Goal: Navigation & Orientation: Find specific page/section

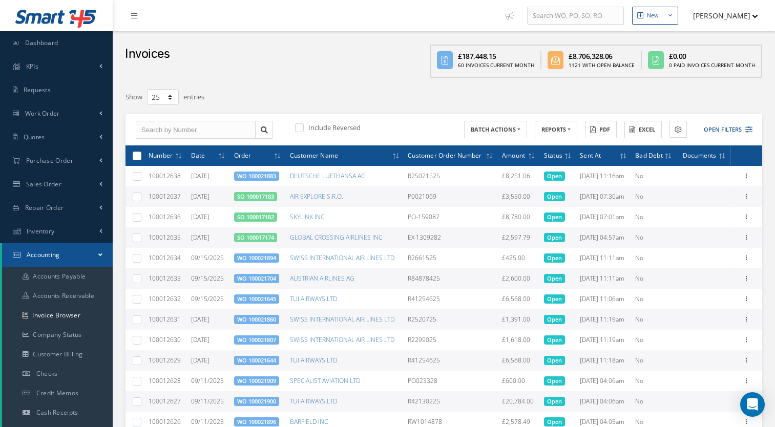
select select "25"
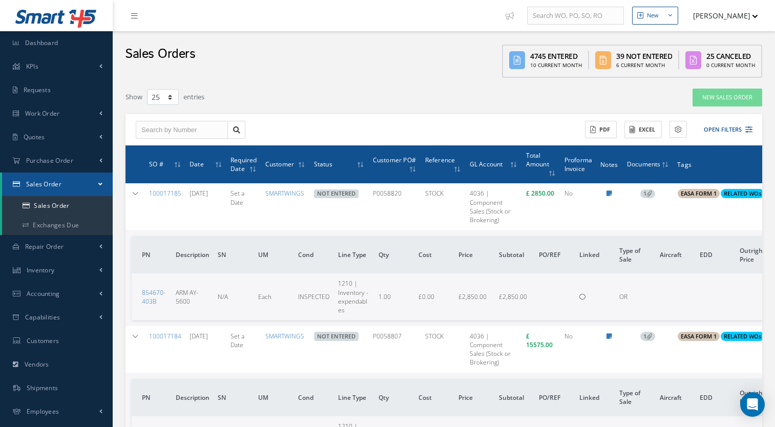
select select "25"
click at [71, 64] on link "KPIs" at bounding box center [56, 67] width 113 height 24
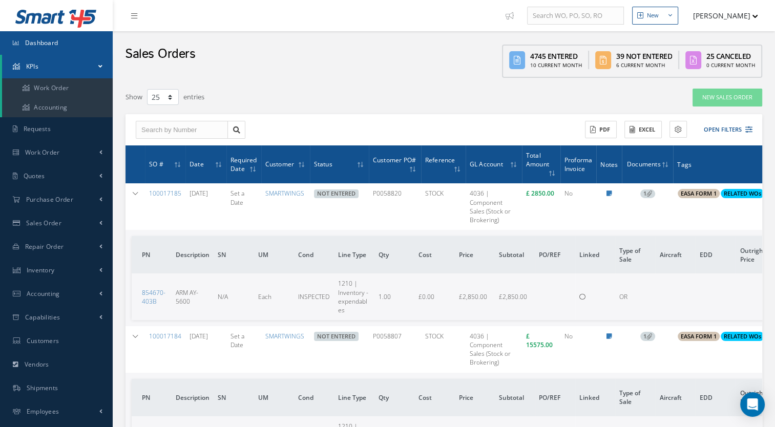
click at [89, 36] on link "Dashboard" at bounding box center [56, 43] width 113 height 24
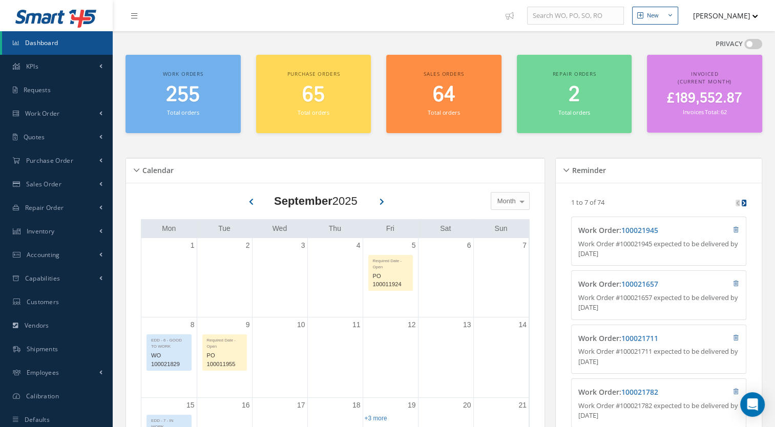
click at [315, 160] on div "Calendar" at bounding box center [335, 170] width 418 height 25
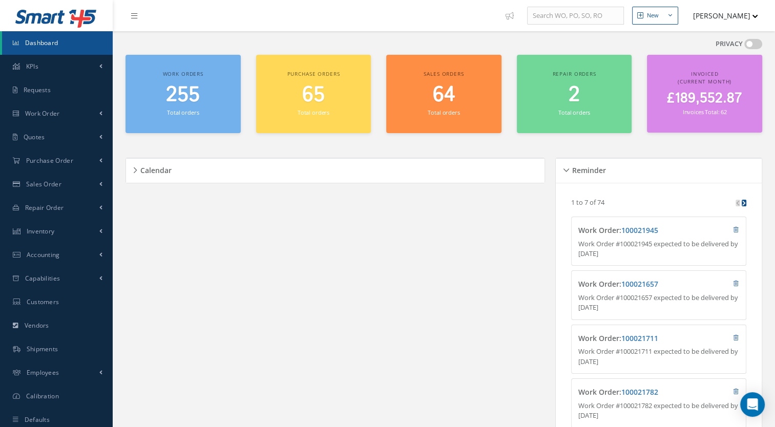
click at [585, 183] on div "Loading… 1 to 7 of 74 Work Order : 100021945 Work Order #100021945 expected to …" at bounding box center [658, 392] width 206 height 419
click at [589, 178] on div "Reminder" at bounding box center [658, 170] width 206 height 25
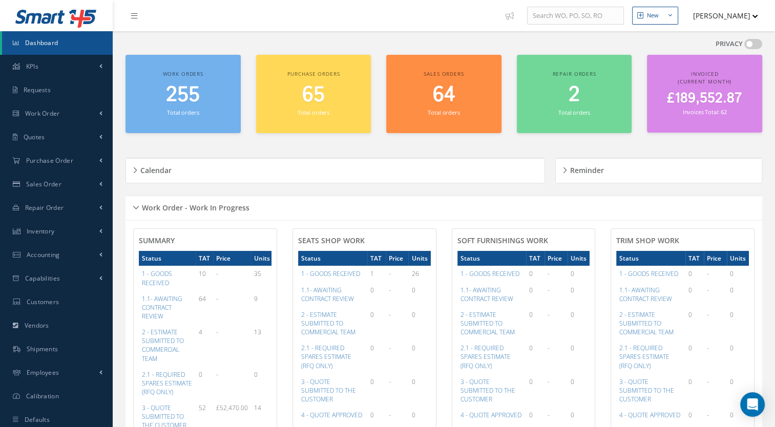
click at [559, 192] on div "Reminder Loading… 1 to 7 of 74 Work Order : 100021945 Work Order #100021945 exp…" at bounding box center [656, 170] width 212 height 50
click at [549, 206] on div "Work Order - Work In Progress" at bounding box center [443, 208] width 636 height 16
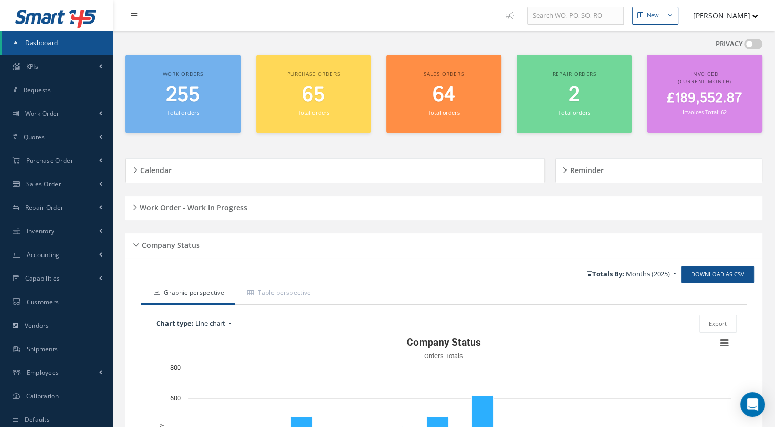
drag, startPoint x: 524, startPoint y: 229, endPoint x: 528, endPoint y: 234, distance: 6.6
click at [525, 229] on div "PRIVACY See your dashboard information by turning privacy off Work orders 255 T…" at bounding box center [443, 310] width 647 height 558
click at [530, 240] on div "Company Status" at bounding box center [443, 246] width 636 height 16
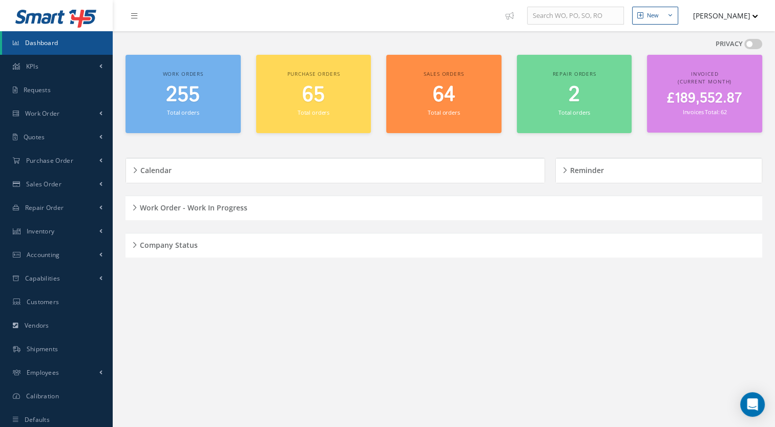
scroll to position [28, 0]
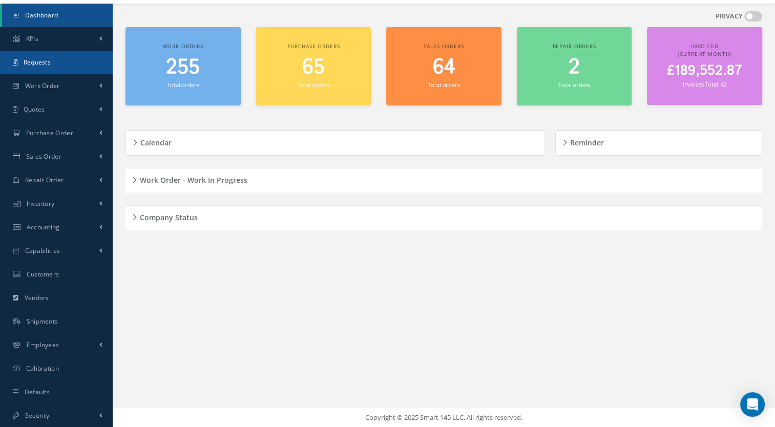
click at [55, 62] on link "Requests" at bounding box center [56, 63] width 113 height 24
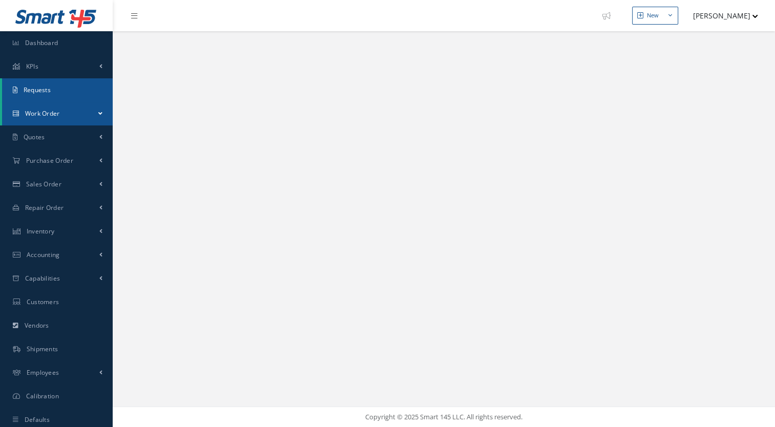
select select "25"
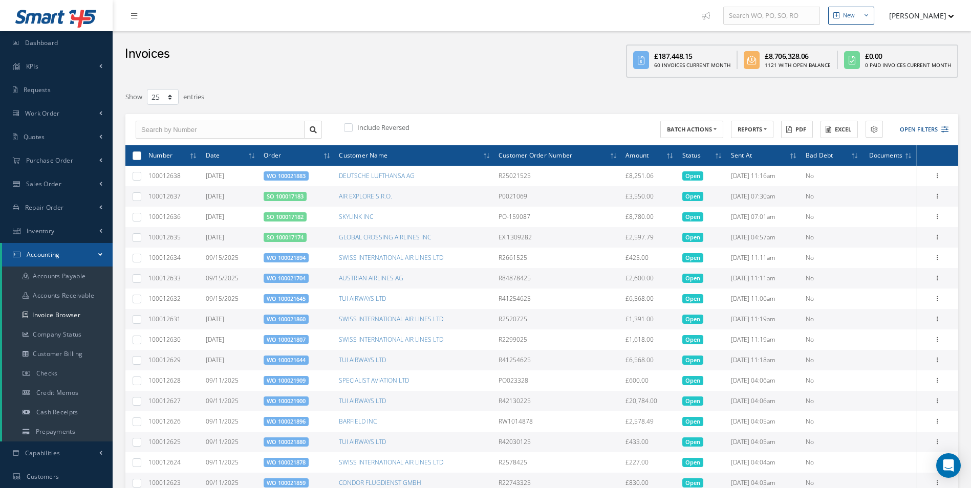
select select "25"
click at [914, 14] on button "[PERSON_NAME]" at bounding box center [917, 16] width 75 height 20
click at [926, 31] on link "Administration" at bounding box center [913, 34] width 82 height 17
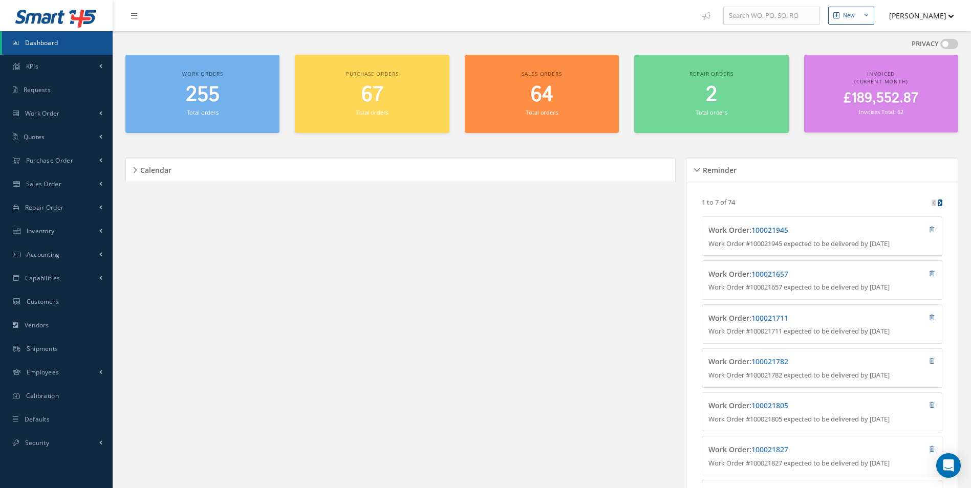
click at [457, 164] on div "Calendar" at bounding box center [400, 171] width 549 height 16
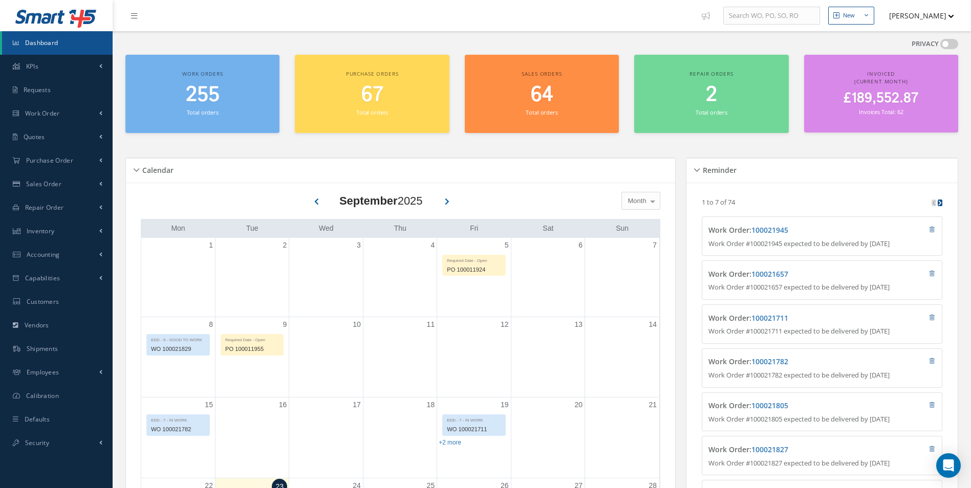
click at [455, 175] on div "Calendar" at bounding box center [400, 171] width 549 height 16
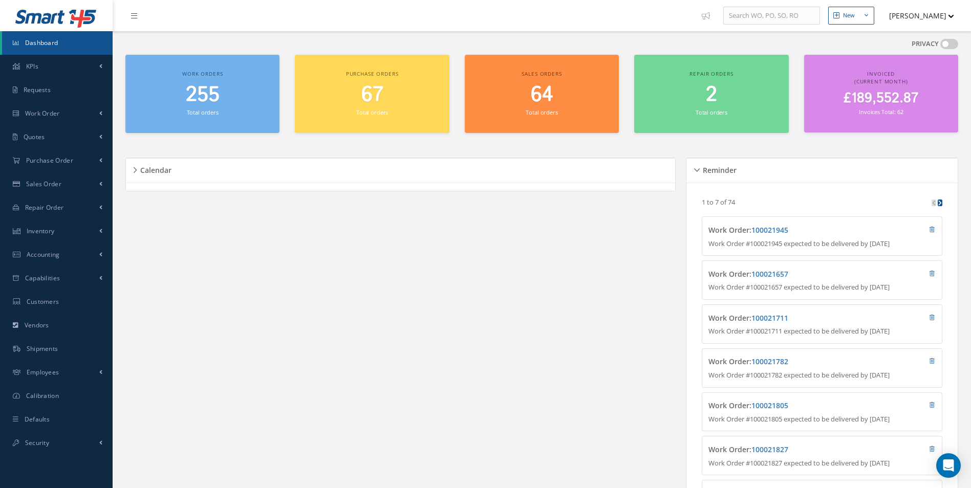
click at [462, 170] on div "Calendar" at bounding box center [400, 171] width 549 height 16
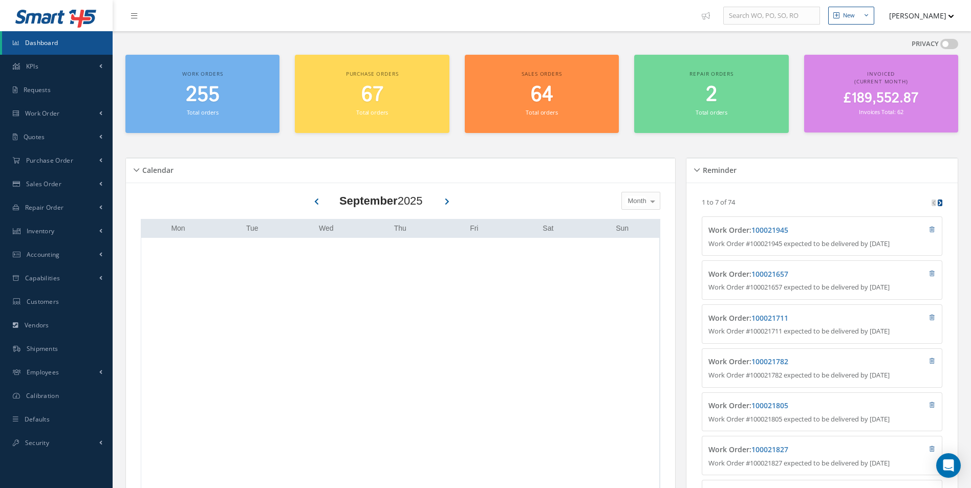
click at [718, 176] on div "Reminder" at bounding box center [822, 171] width 271 height 16
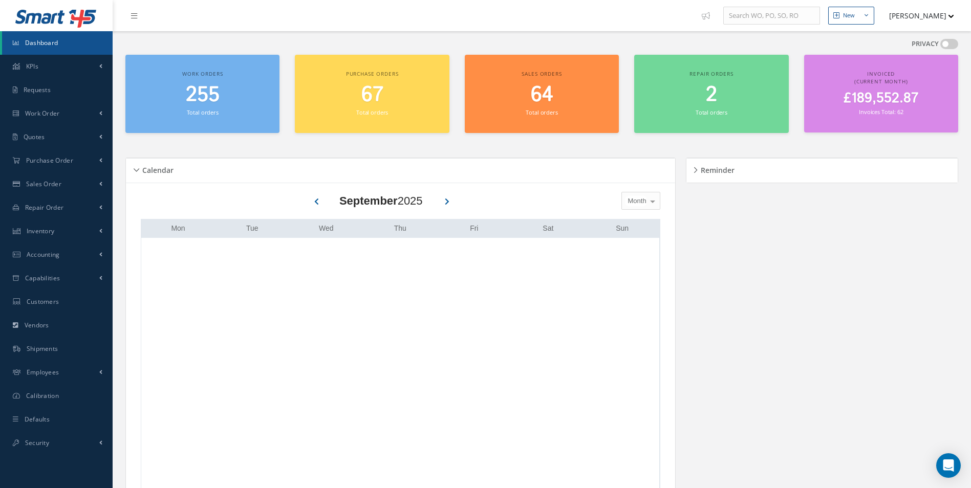
click at [692, 169] on div "Reminder" at bounding box center [822, 171] width 271 height 16
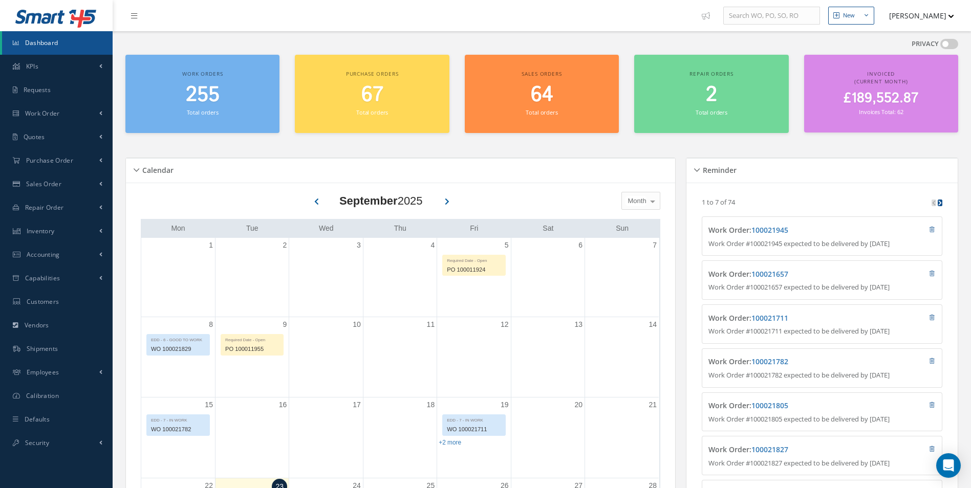
click at [604, 173] on div "Calendar" at bounding box center [400, 171] width 549 height 16
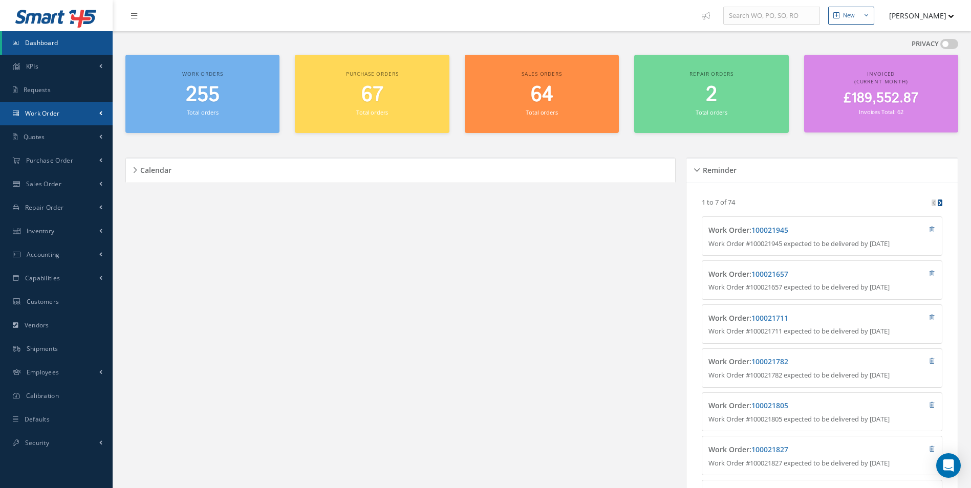
click at [88, 111] on link "Work Order" at bounding box center [56, 114] width 113 height 24
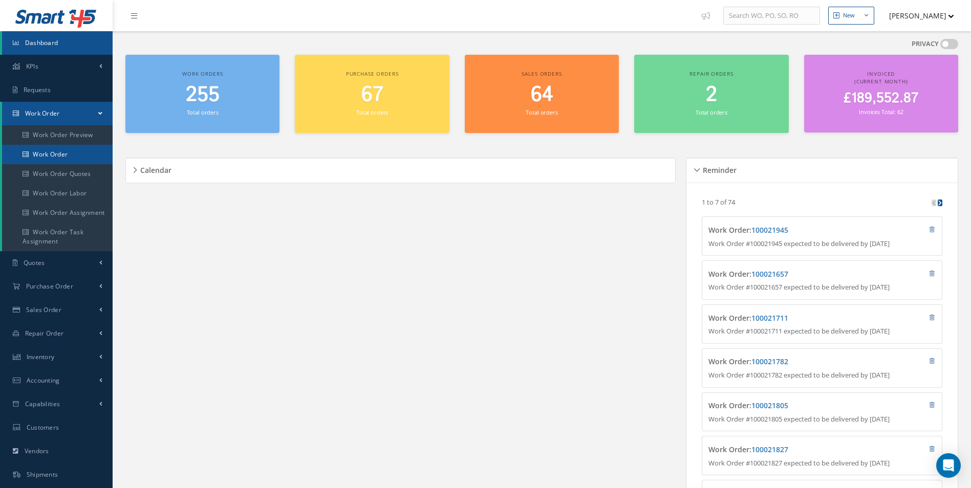
click at [80, 148] on link "Work Order" at bounding box center [57, 154] width 111 height 19
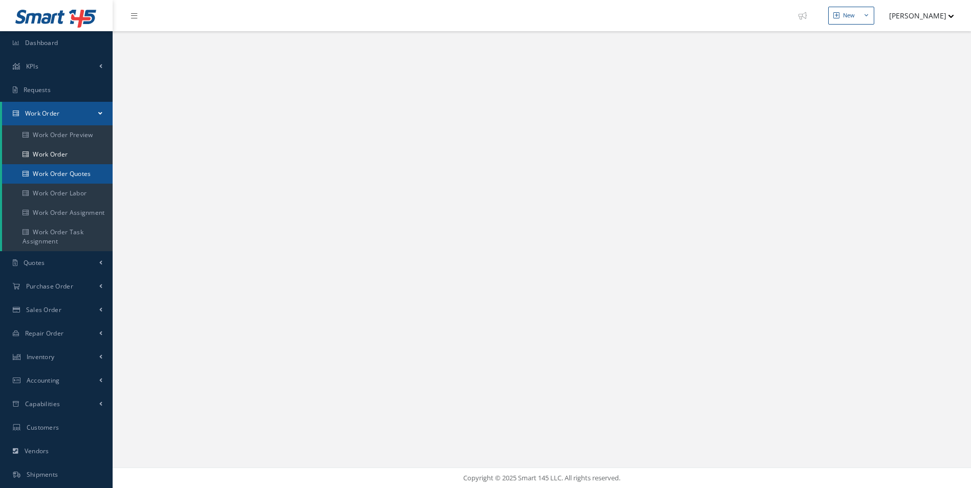
select select "25"
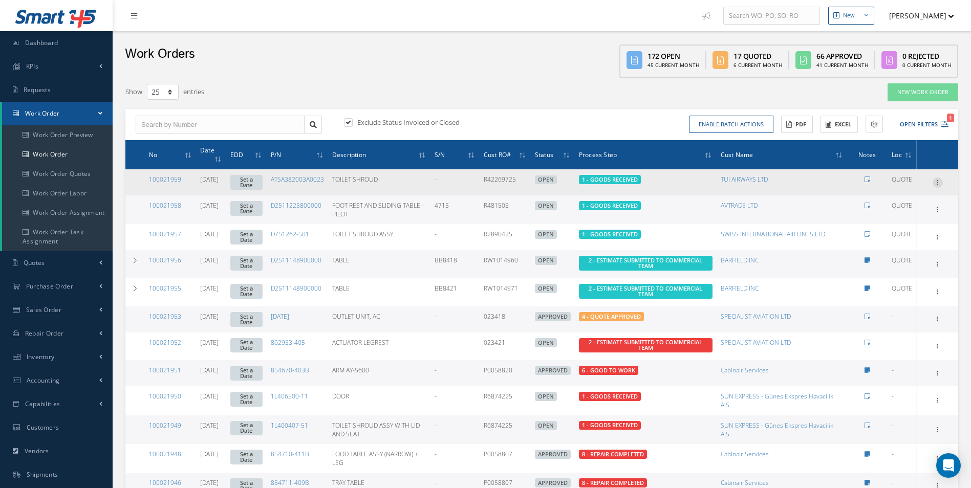
click at [934, 178] on icon at bounding box center [938, 182] width 10 height 8
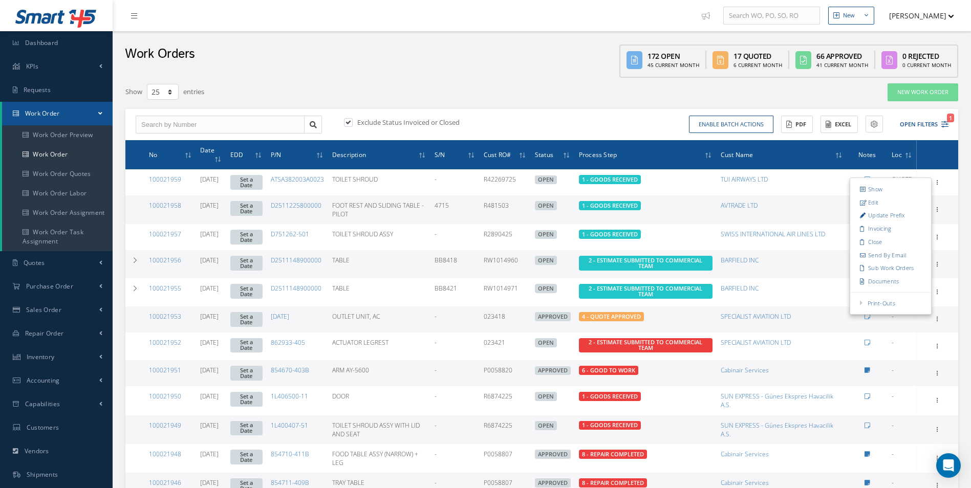
click at [906, 135] on div "Exclude Status Invoiced or Closed Enable batch actions Update Work Orders Close…" at bounding box center [541, 125] width 833 height 32
click at [898, 125] on button "Open Filters 1" at bounding box center [920, 124] width 58 height 17
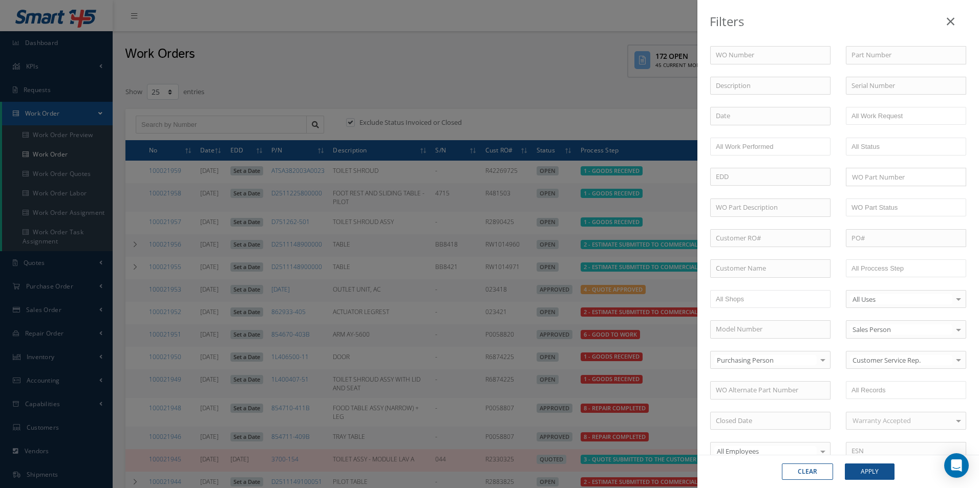
click at [914, 129] on div "WO Number Part Number Description Serial Number - BER CERTIFICATION FILE ONLY D…" at bounding box center [837, 349] width 271 height 606
click at [946, 29] on link at bounding box center [950, 19] width 32 height 30
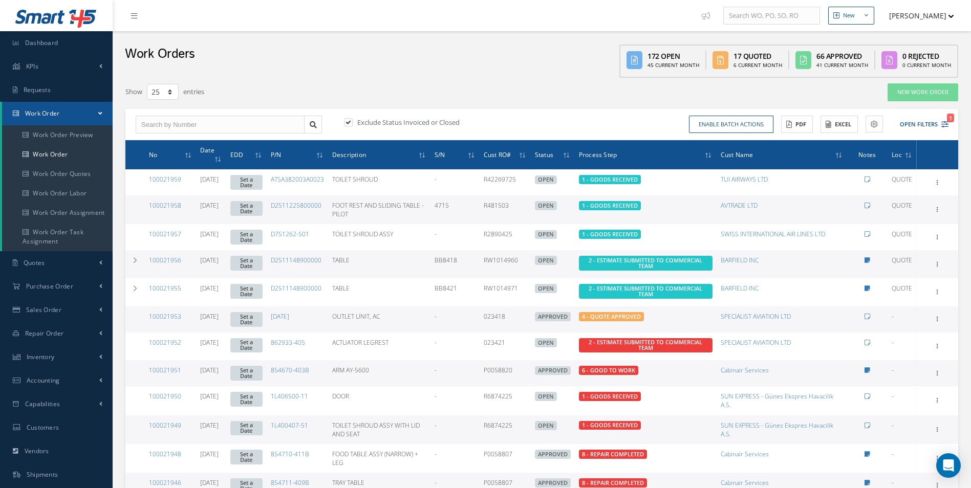
click at [923, 23] on button "[PERSON_NAME]" at bounding box center [917, 16] width 75 height 20
click at [914, 53] on link "Show Tips" at bounding box center [913, 51] width 82 height 17
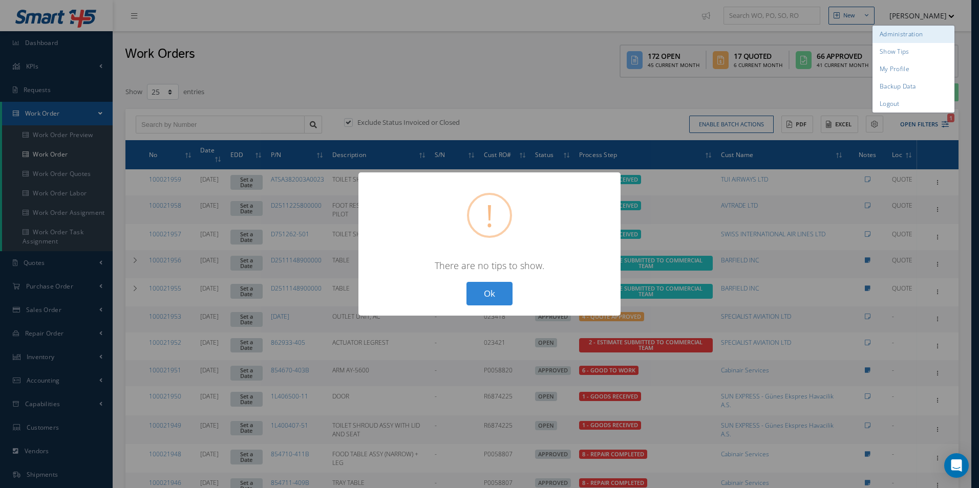
click at [909, 39] on link "Administration" at bounding box center [913, 34] width 82 height 17
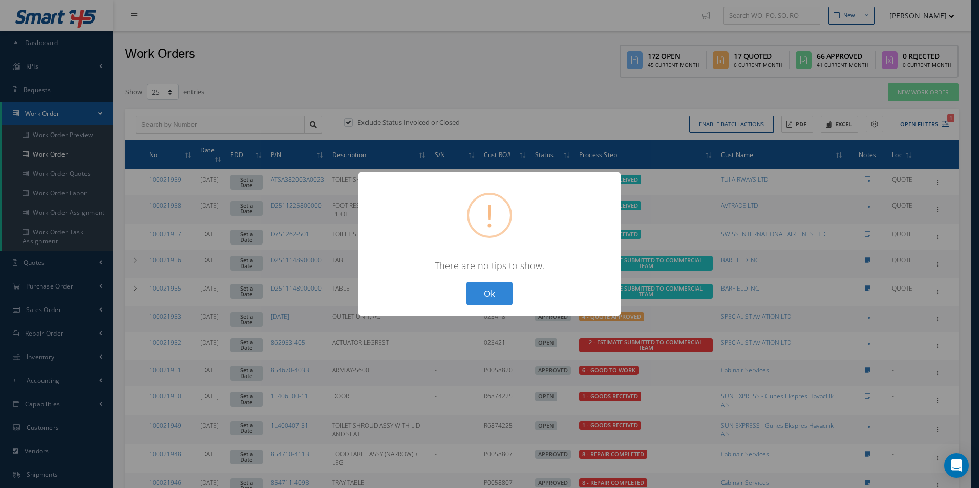
click at [487, 281] on div "? ! i × There are no tips to show. Ok Cancel" at bounding box center [489, 245] width 262 height 144
click at [488, 283] on div "? ! i × There are no tips to show. Ok Cancel" at bounding box center [489, 245] width 262 height 144
click at [488, 293] on button "Ok" at bounding box center [489, 294] width 46 height 24
